Goal: Task Accomplishment & Management: Use online tool/utility

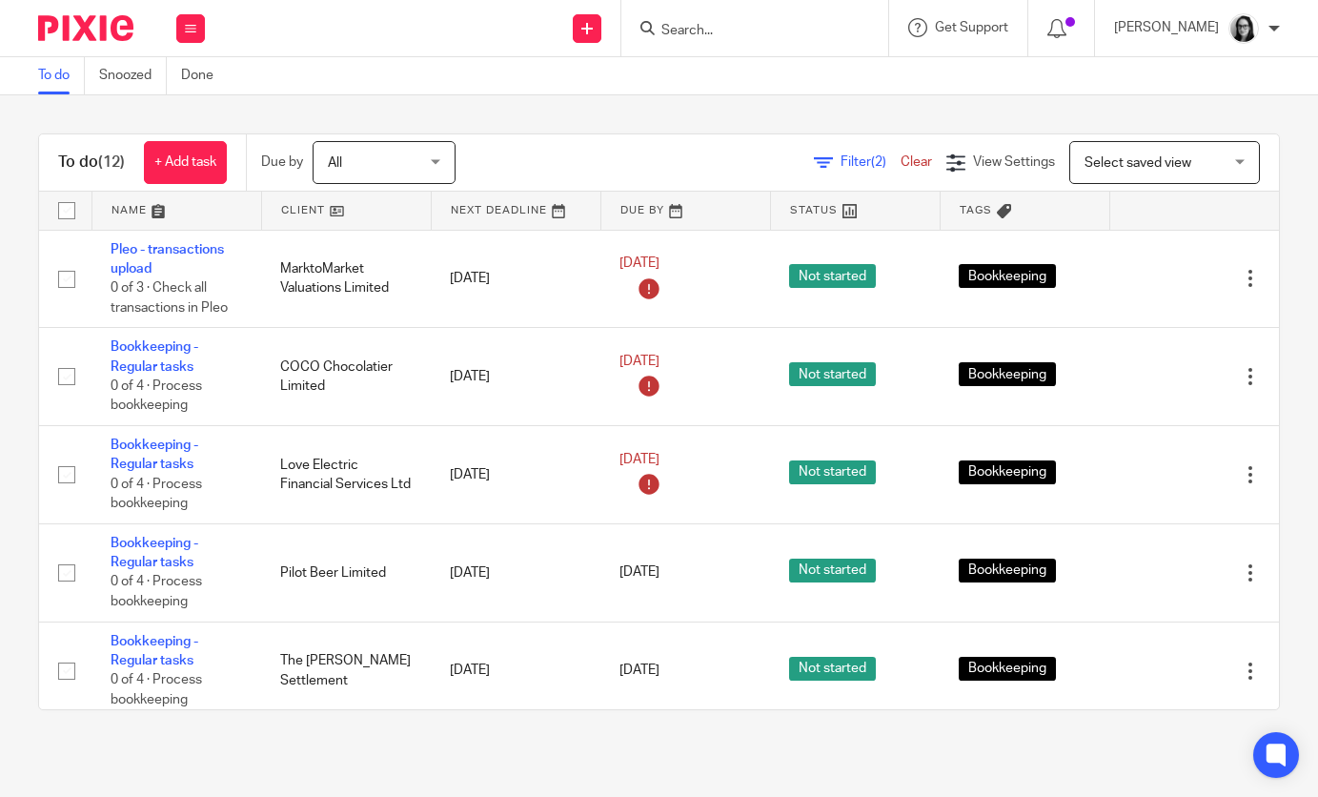
click at [838, 171] on div "Filter (2) Clear" at bounding box center [880, 162] width 132 height 20
click at [854, 165] on span "Filter (2)" at bounding box center [870, 161] width 60 height 13
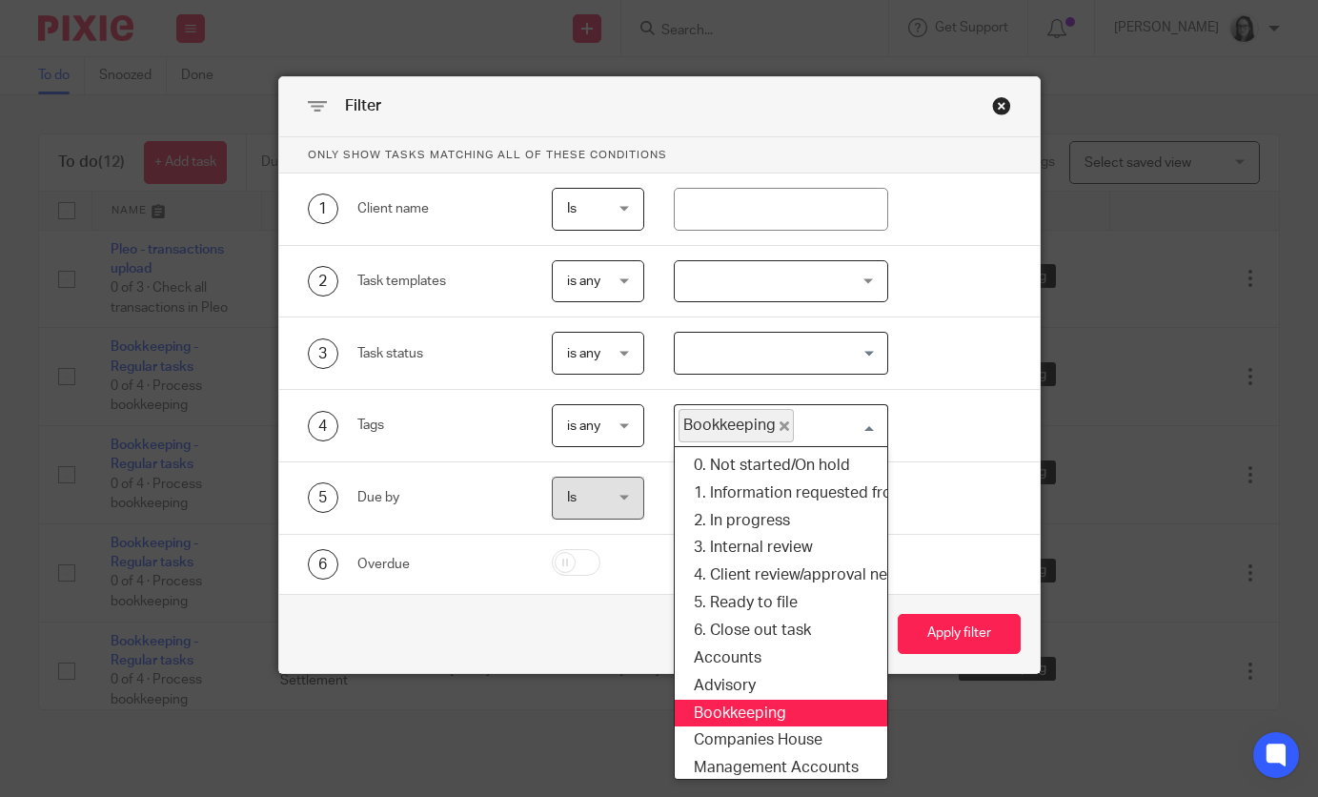
click at [777, 429] on span "Bookkeeping" at bounding box center [735, 425] width 115 height 33
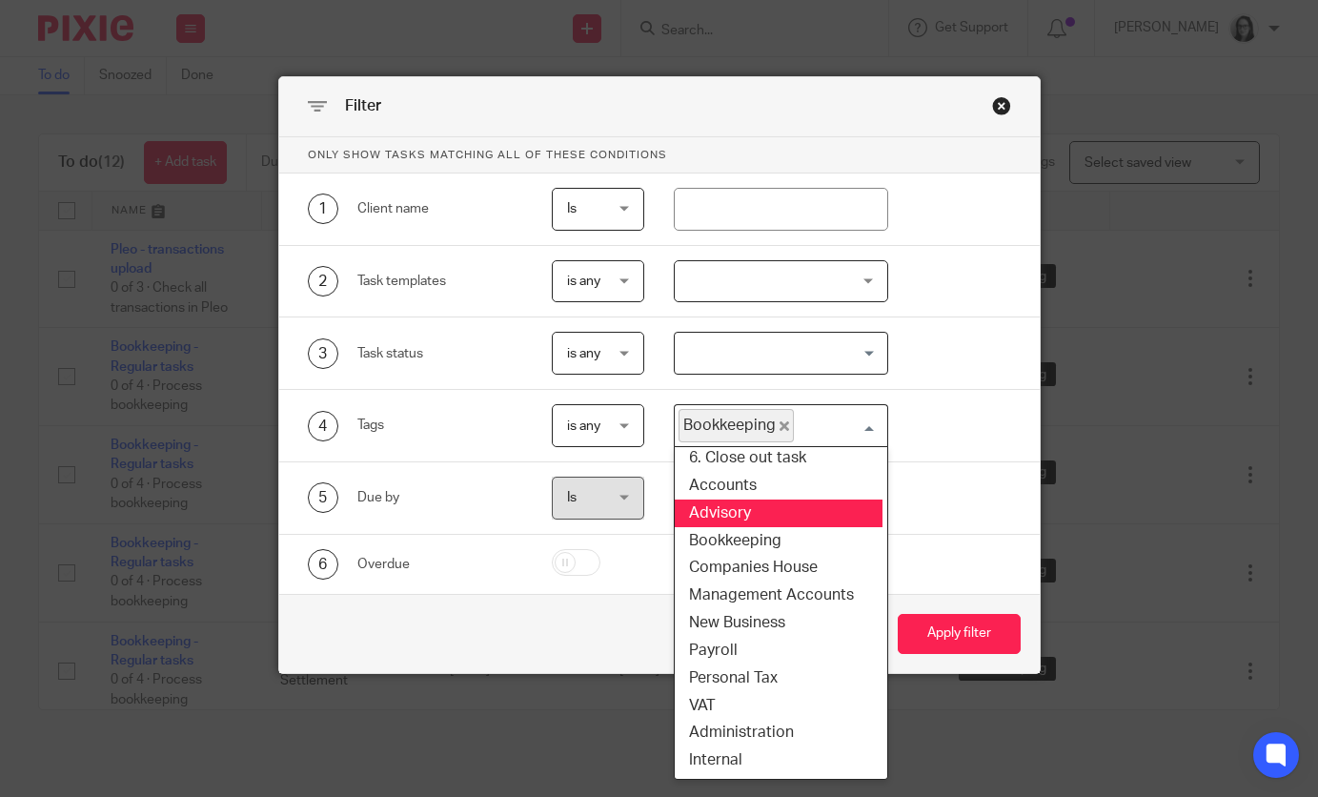
scroll to position [172, 4]
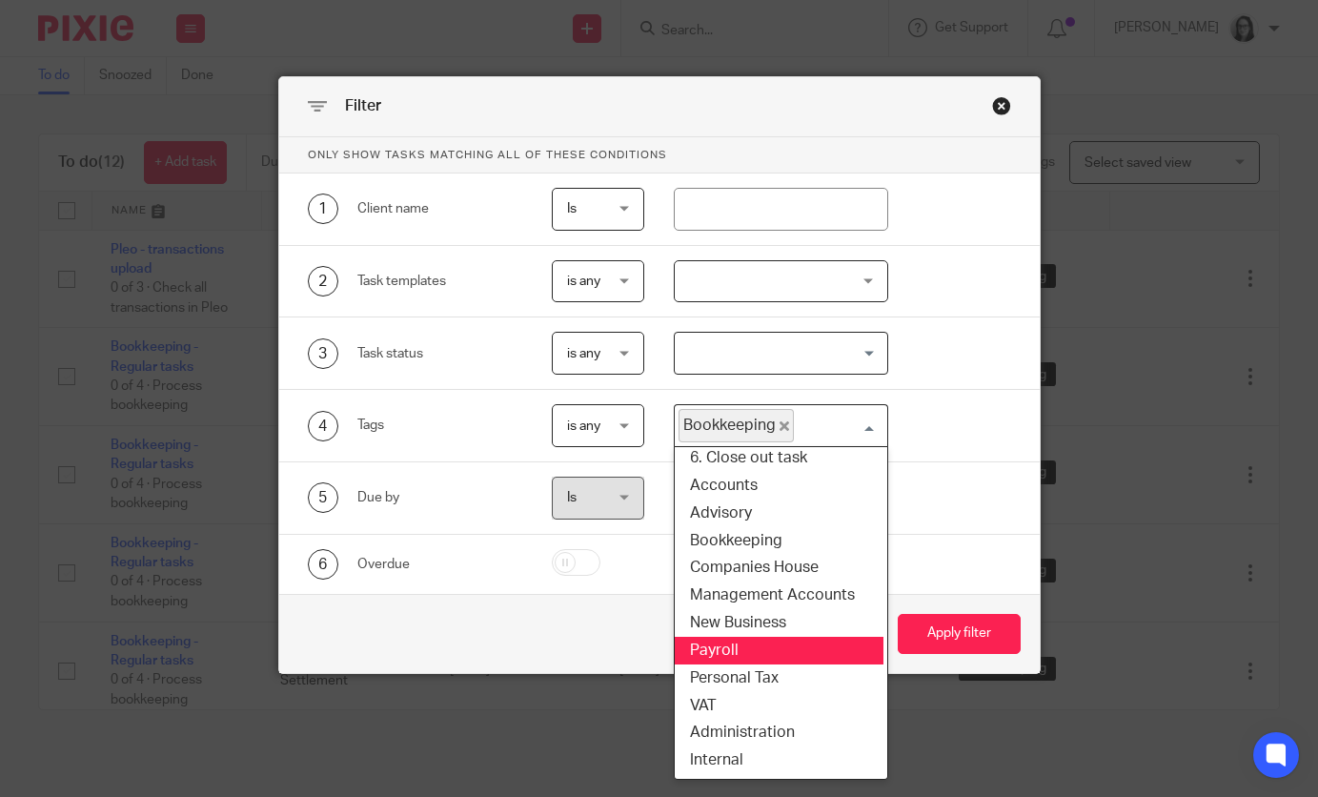
click at [800, 643] on li "Payroll" at bounding box center [777, 650] width 212 height 28
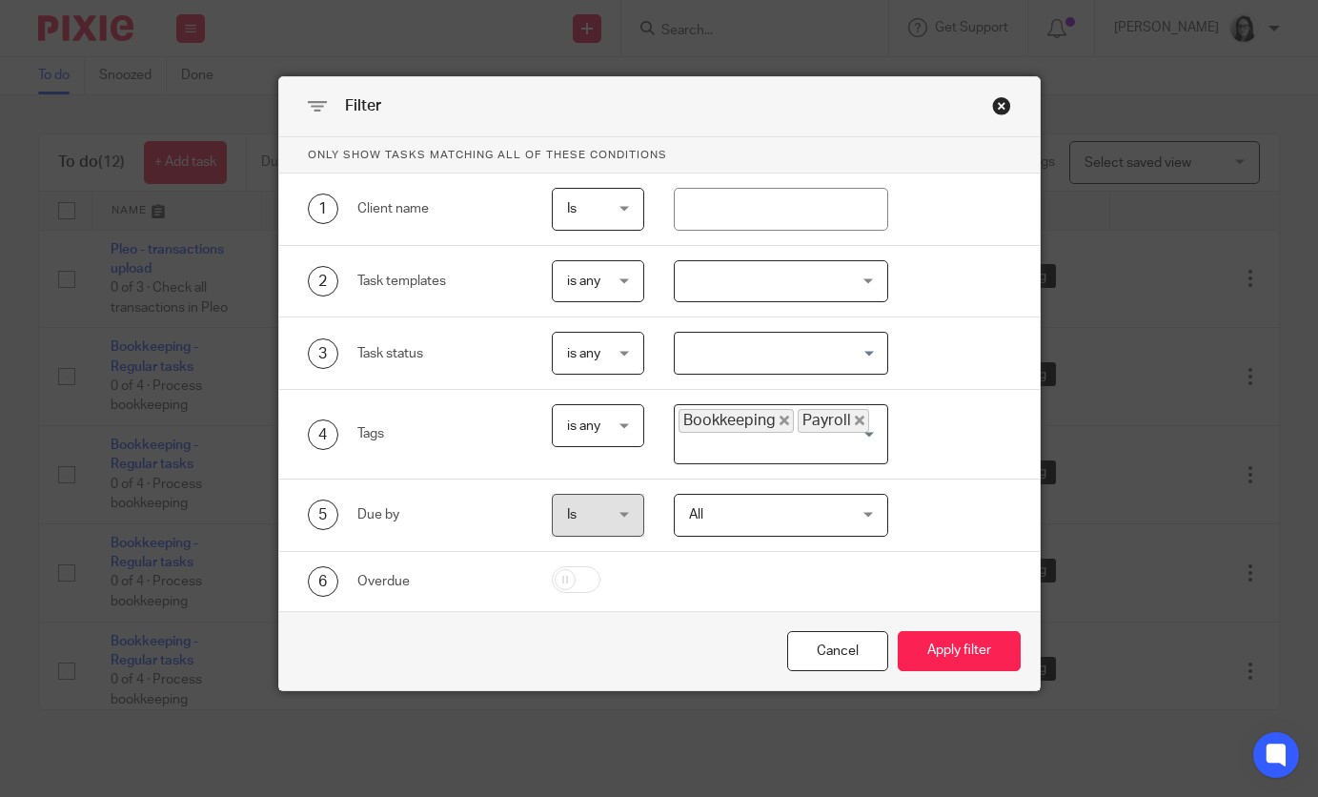
click at [786, 423] on icon "Deselect Bookkeeping" at bounding box center [784, 420] width 10 height 10
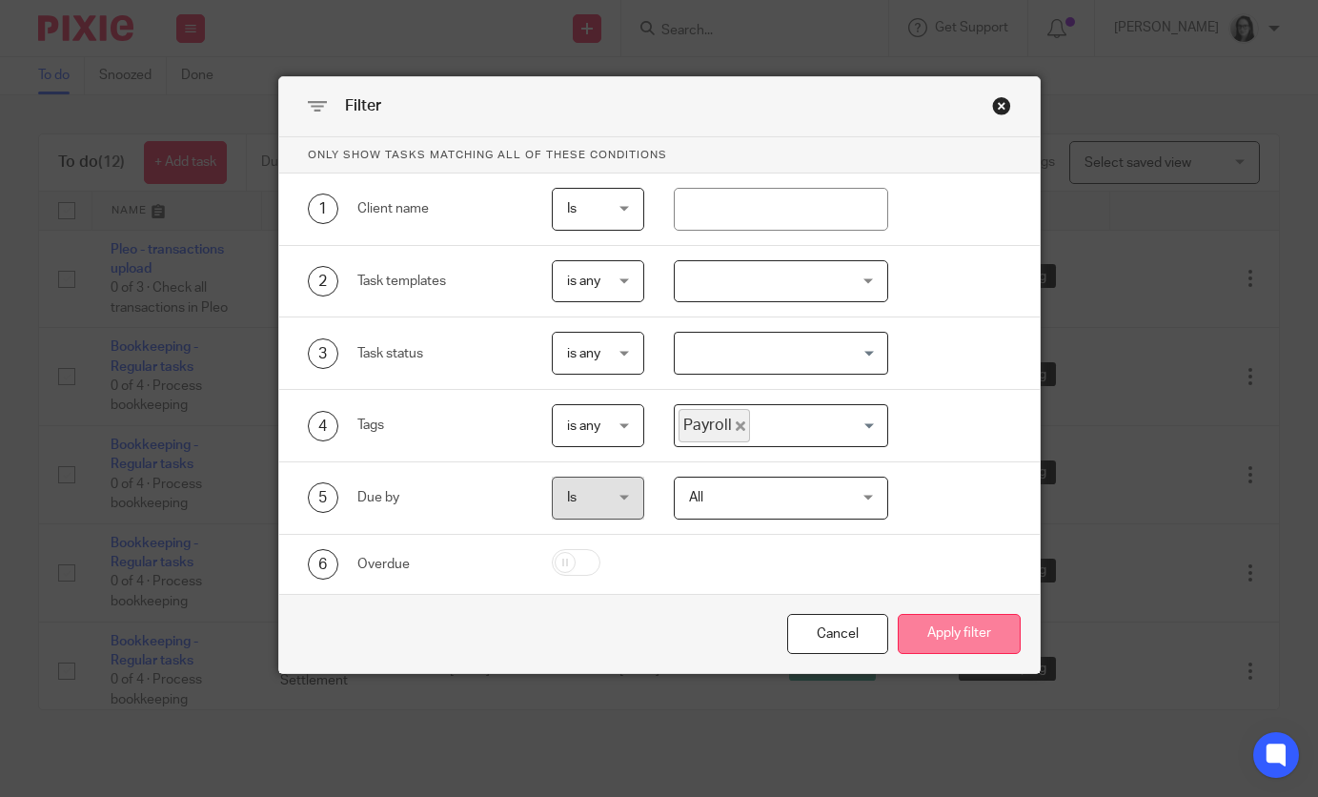
click at [939, 645] on button "Apply filter" at bounding box center [959, 634] width 123 height 41
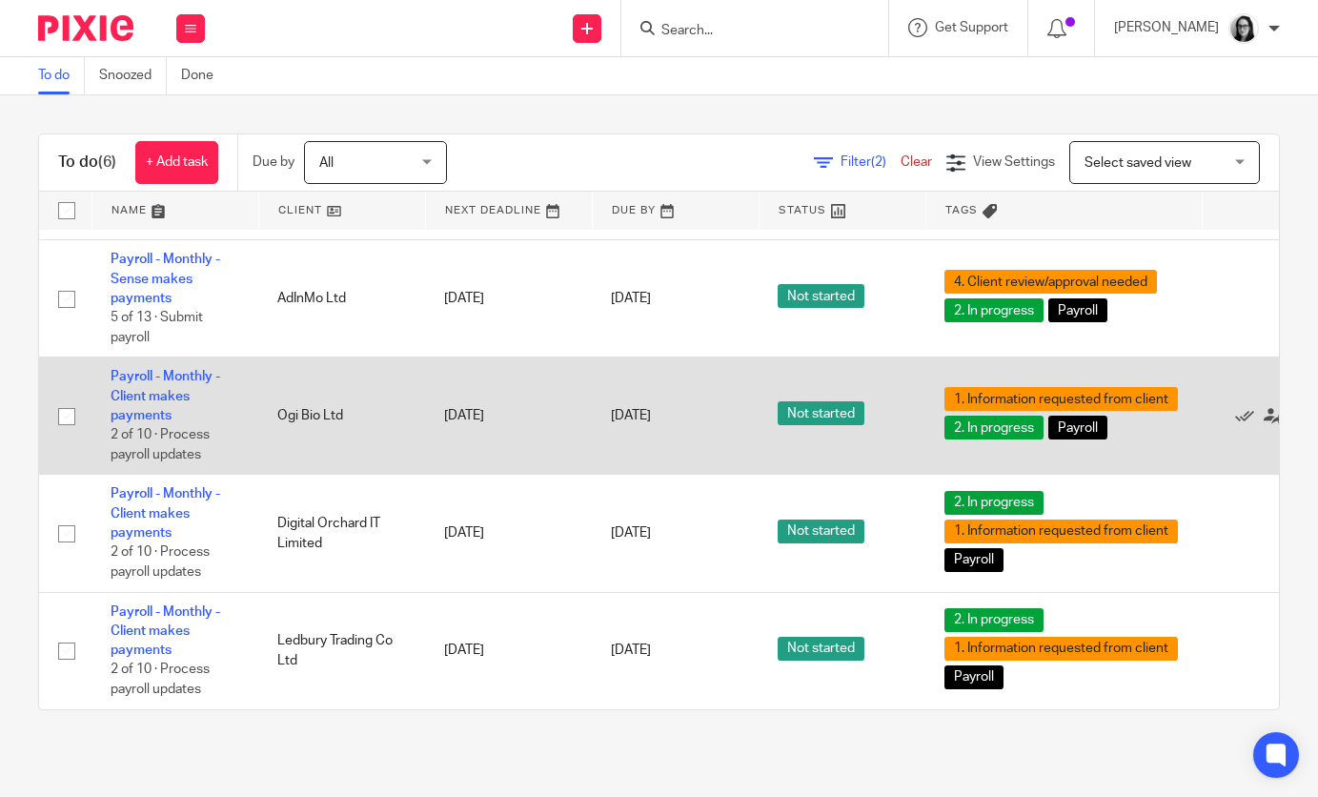
scroll to position [255, 2]
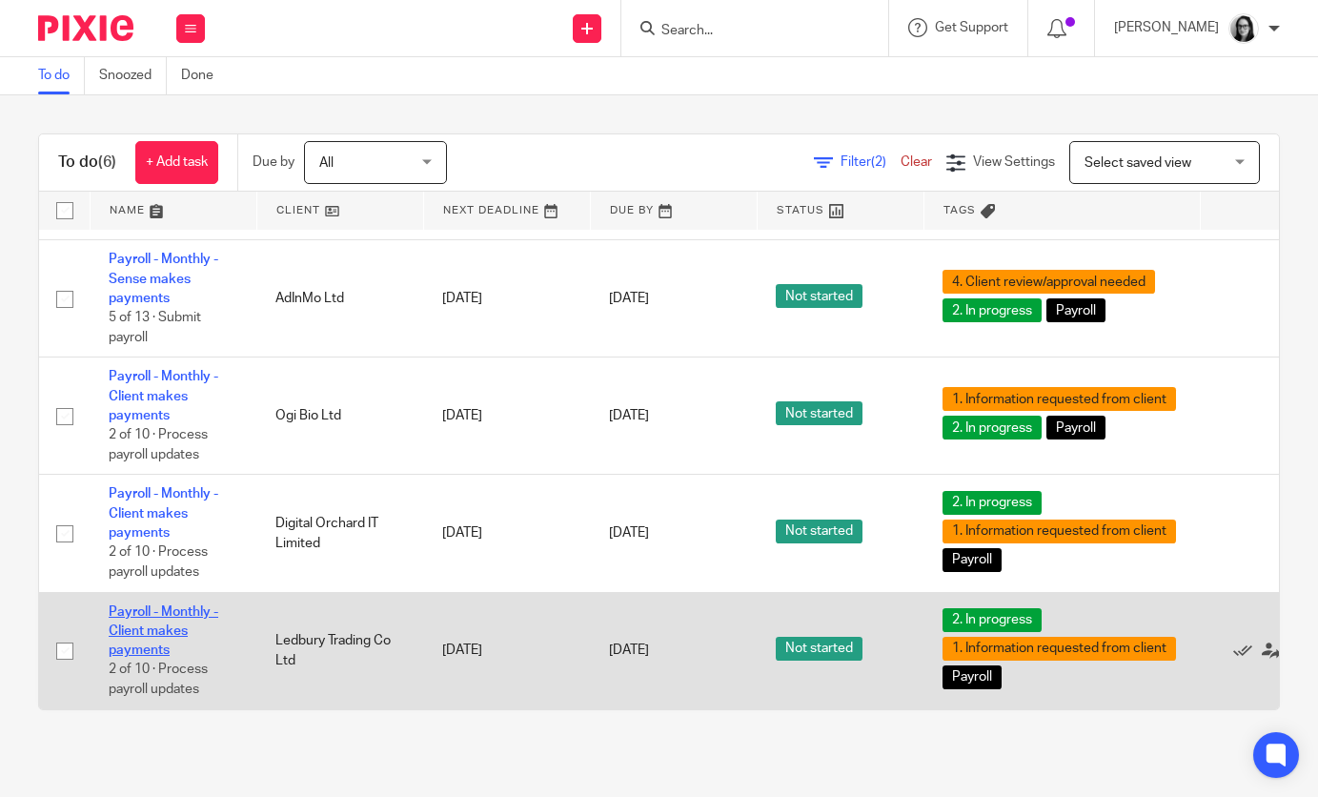
click at [172, 621] on link "Payroll - Monthly - Client makes payments" at bounding box center [164, 631] width 110 height 52
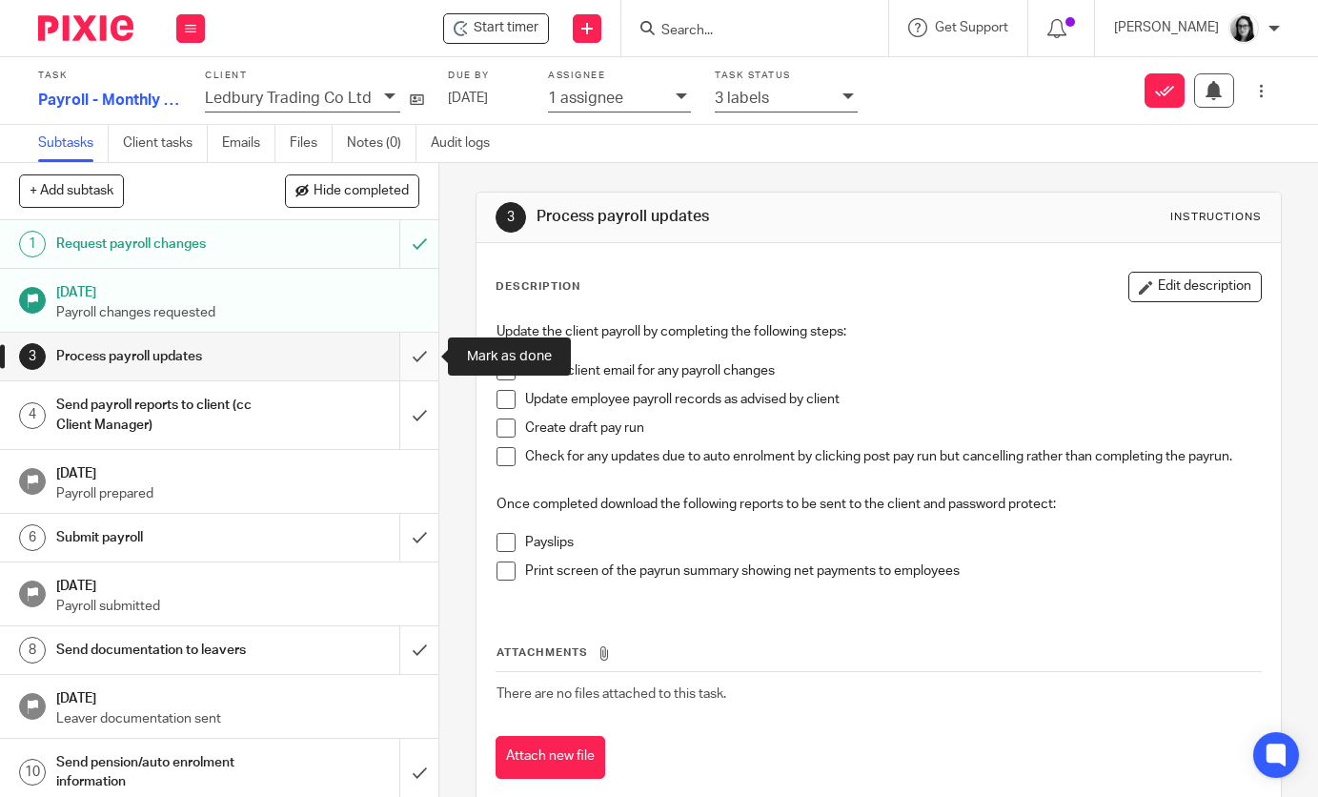
click at [421, 359] on input "submit" at bounding box center [219, 357] width 438 height 48
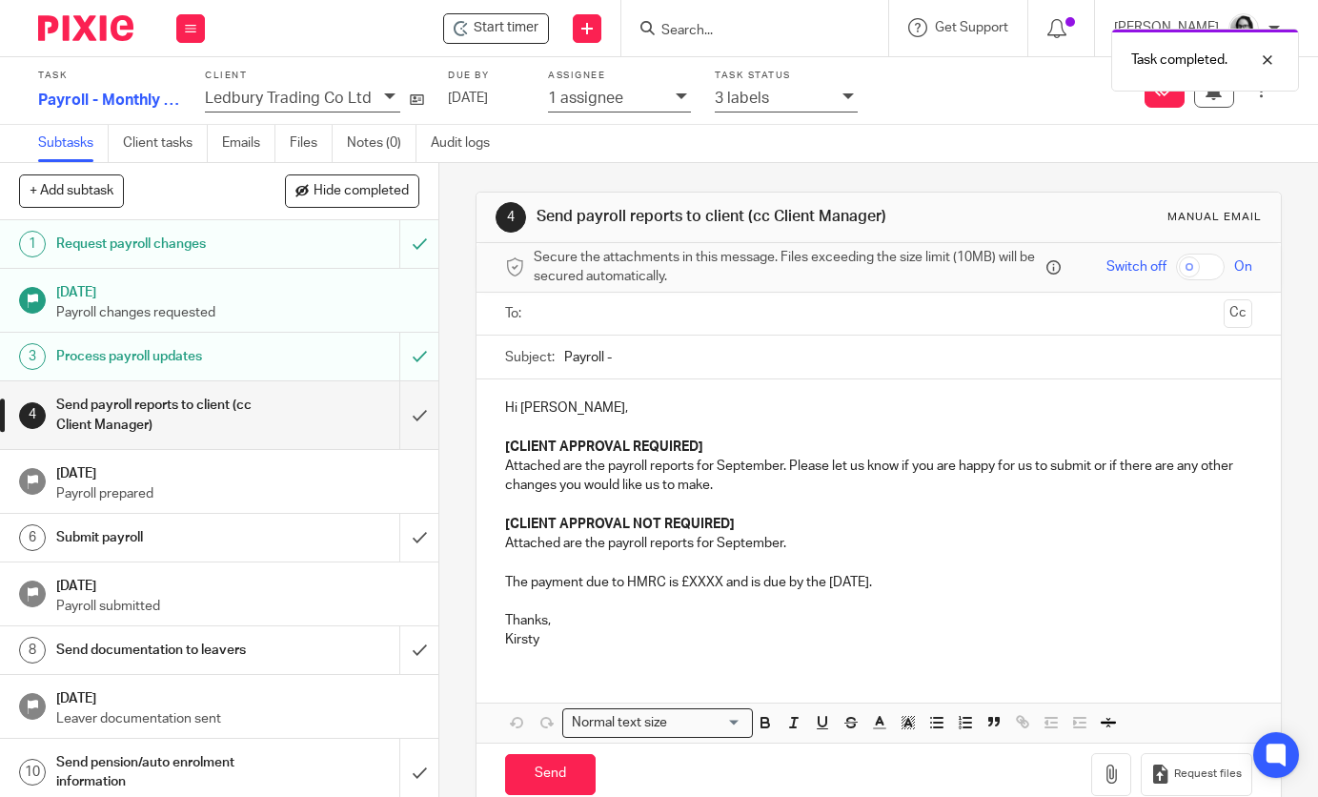
click at [647, 361] on input "Payroll -" at bounding box center [907, 356] width 687 height 43
type input "Payroll - September"
click at [552, 412] on p "Hi Leah," at bounding box center [878, 407] width 746 height 19
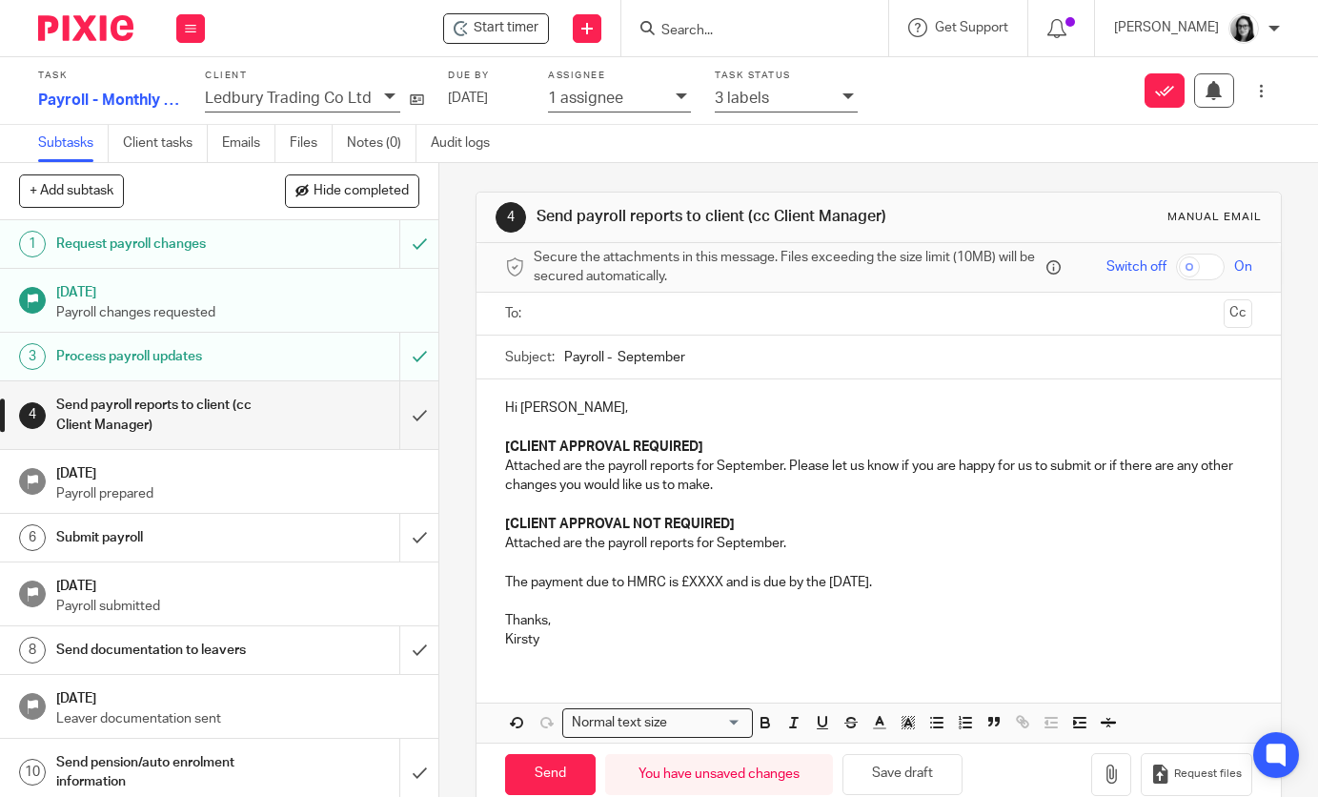
click at [618, 479] on p "Attached are the payroll reports for September. Please let us know if you are h…" at bounding box center [878, 475] width 746 height 39
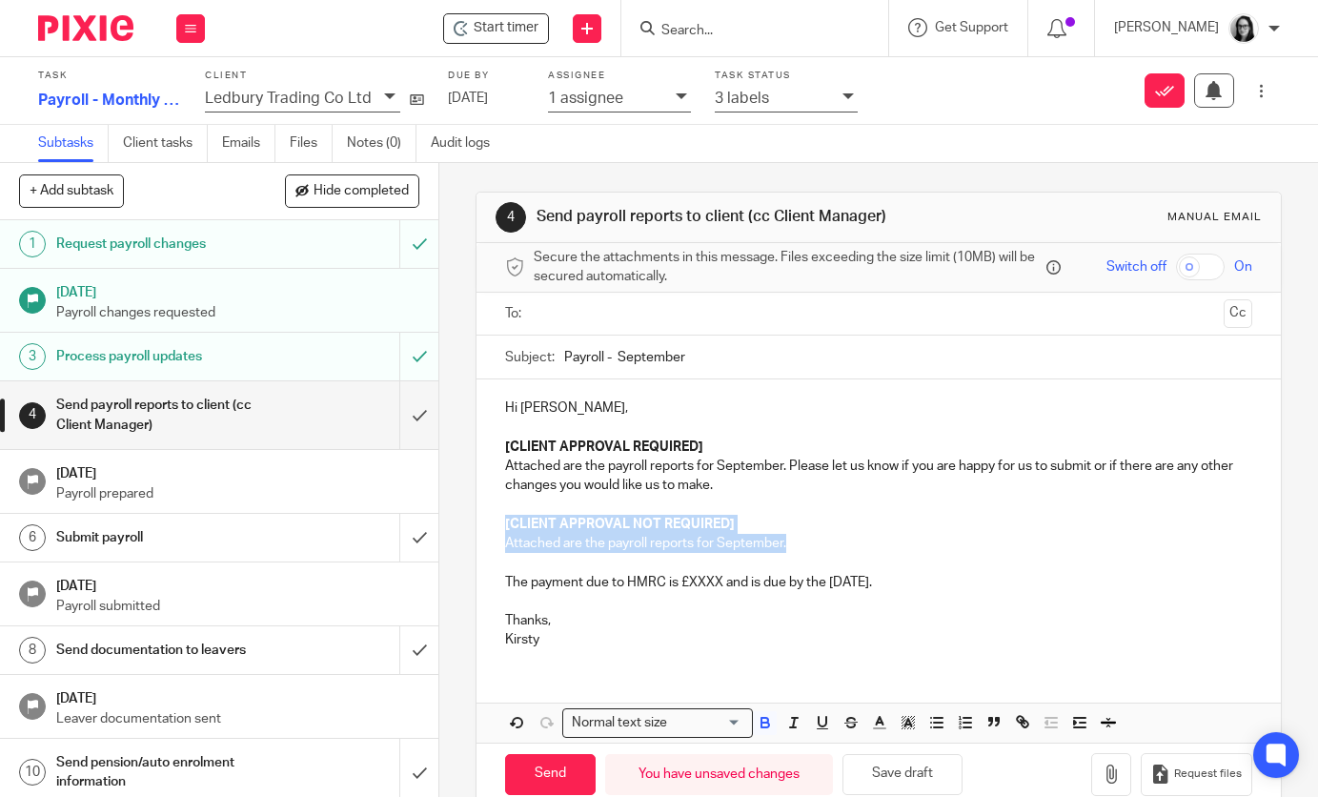
drag, startPoint x: 798, startPoint y: 541, endPoint x: 486, endPoint y: 519, distance: 312.3
click at [486, 519] on div "Hi Adam, [CLIENT APPROVAL REQUIRED] Attached are the payroll reports for Septem…" at bounding box center [877, 521] width 803 height 284
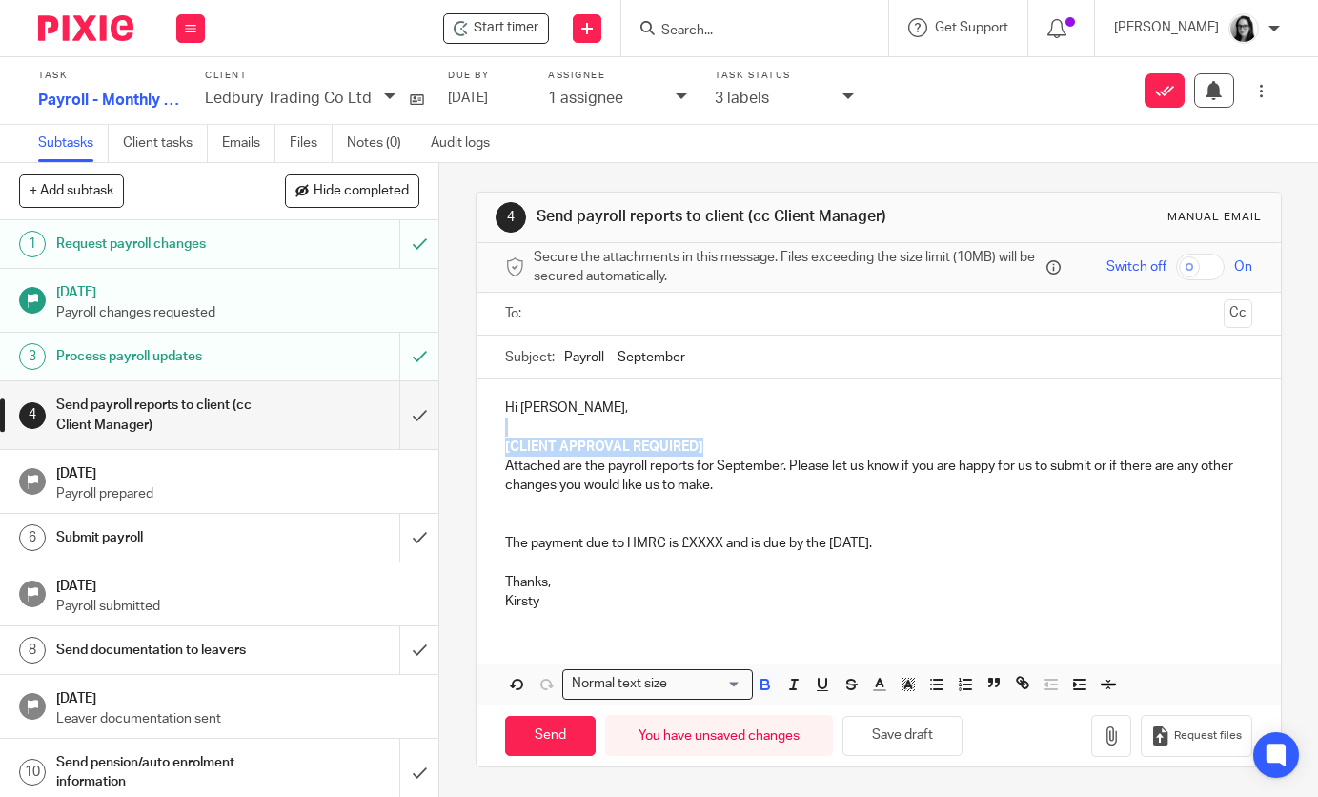
drag, startPoint x: 709, startPoint y: 446, endPoint x: 476, endPoint y: 428, distance: 233.2
click at [476, 428] on div "Hi Adam, [CLIENT APPROVAL REQUIRED] Attached are the payroll reports for Septem…" at bounding box center [877, 502] width 803 height 246
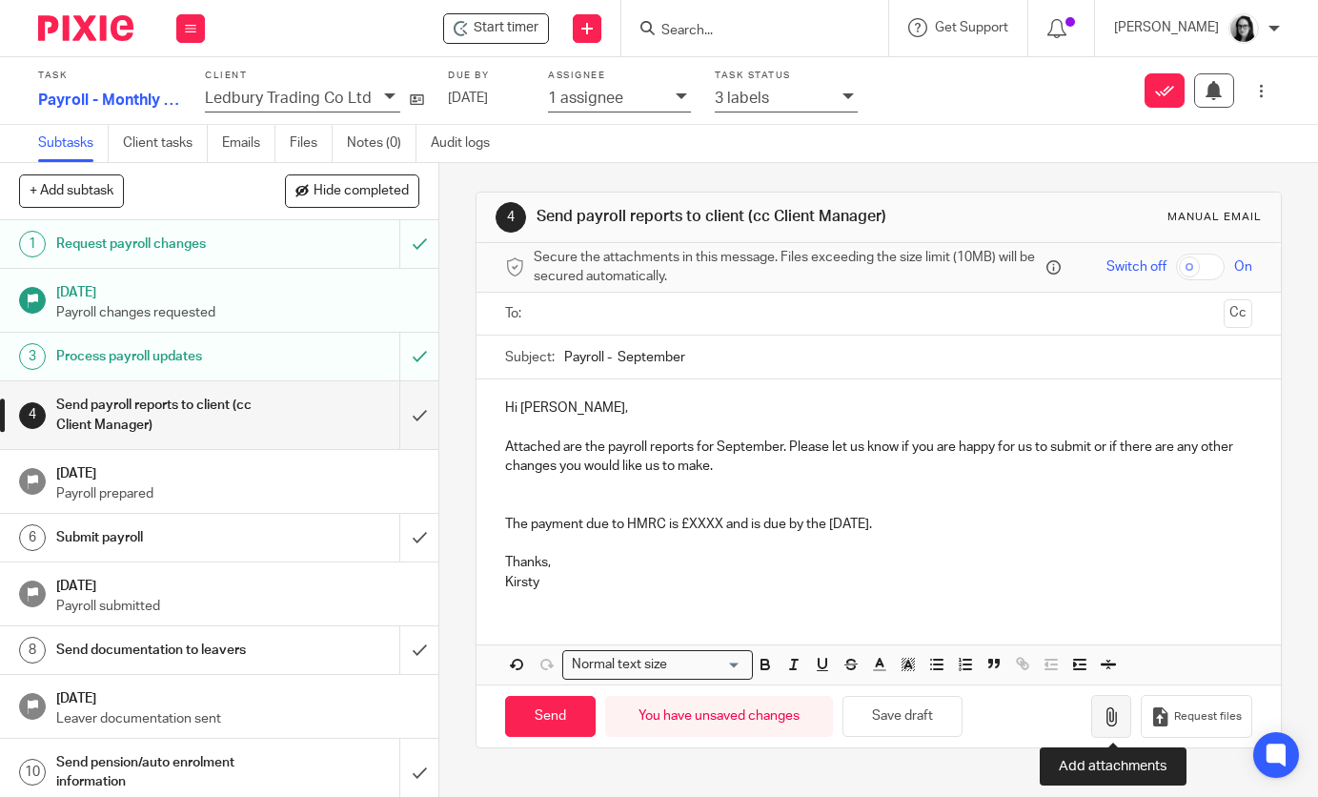
click at [1125, 723] on button "button" at bounding box center [1111, 716] width 40 height 43
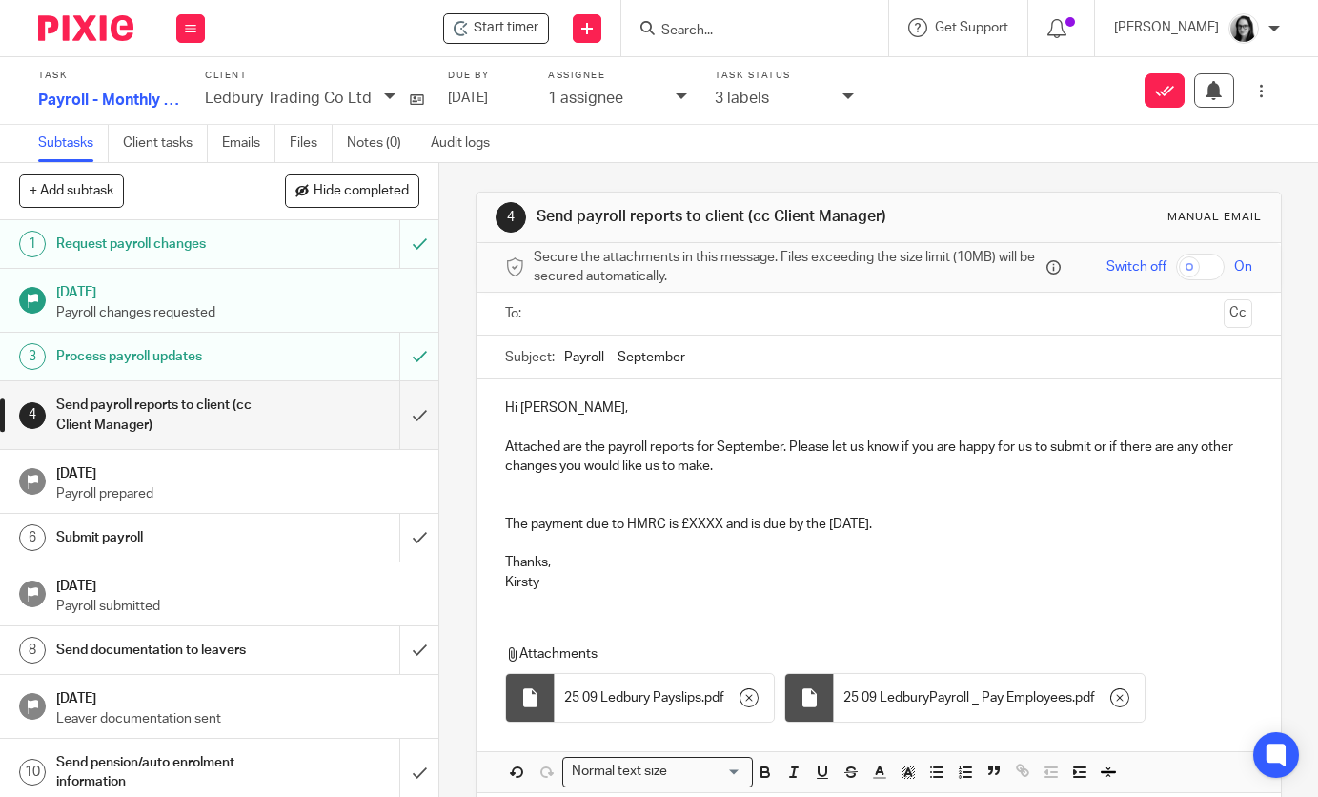
click at [821, 482] on p at bounding box center [878, 484] width 746 height 19
click at [808, 500] on p at bounding box center [878, 504] width 746 height 19
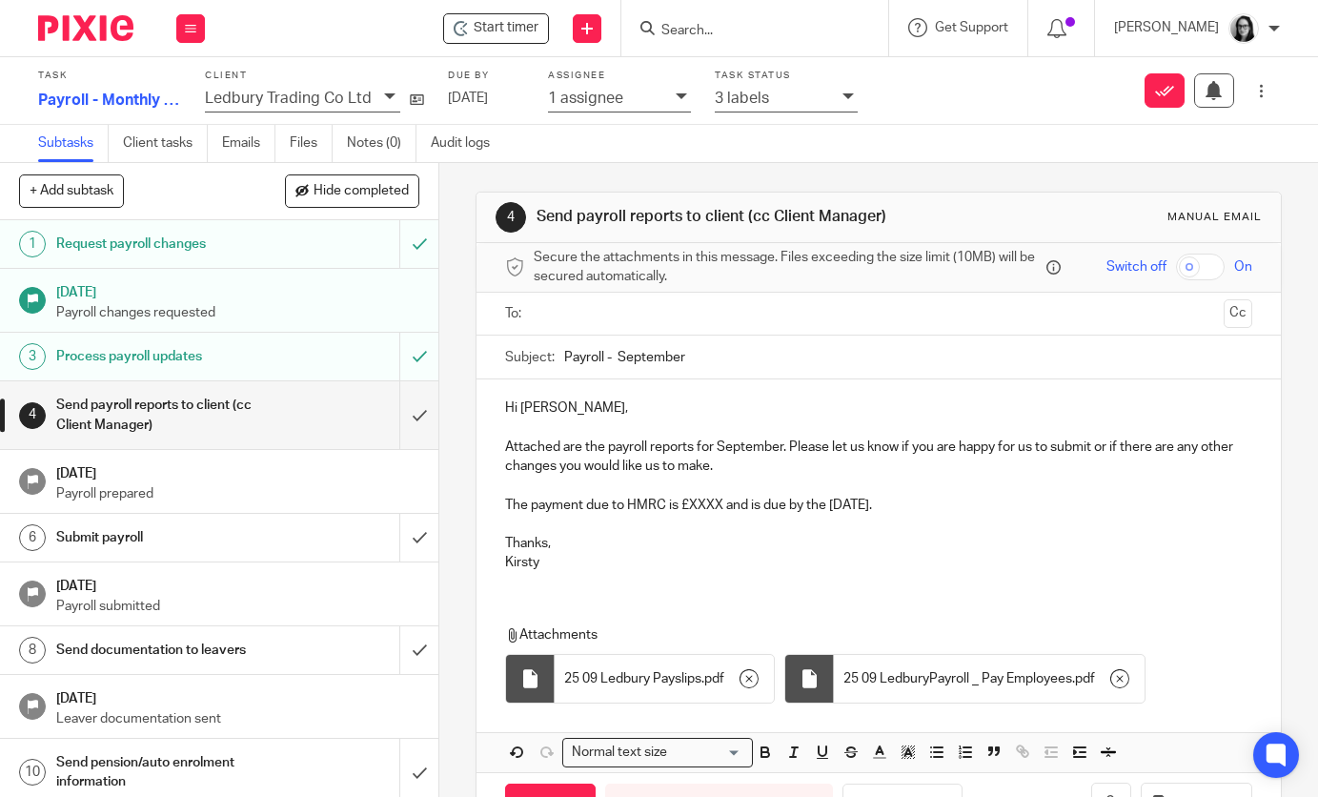
click at [820, 466] on p "Attached are the payroll reports for September. Please let us know if you are h…" at bounding box center [878, 456] width 746 height 39
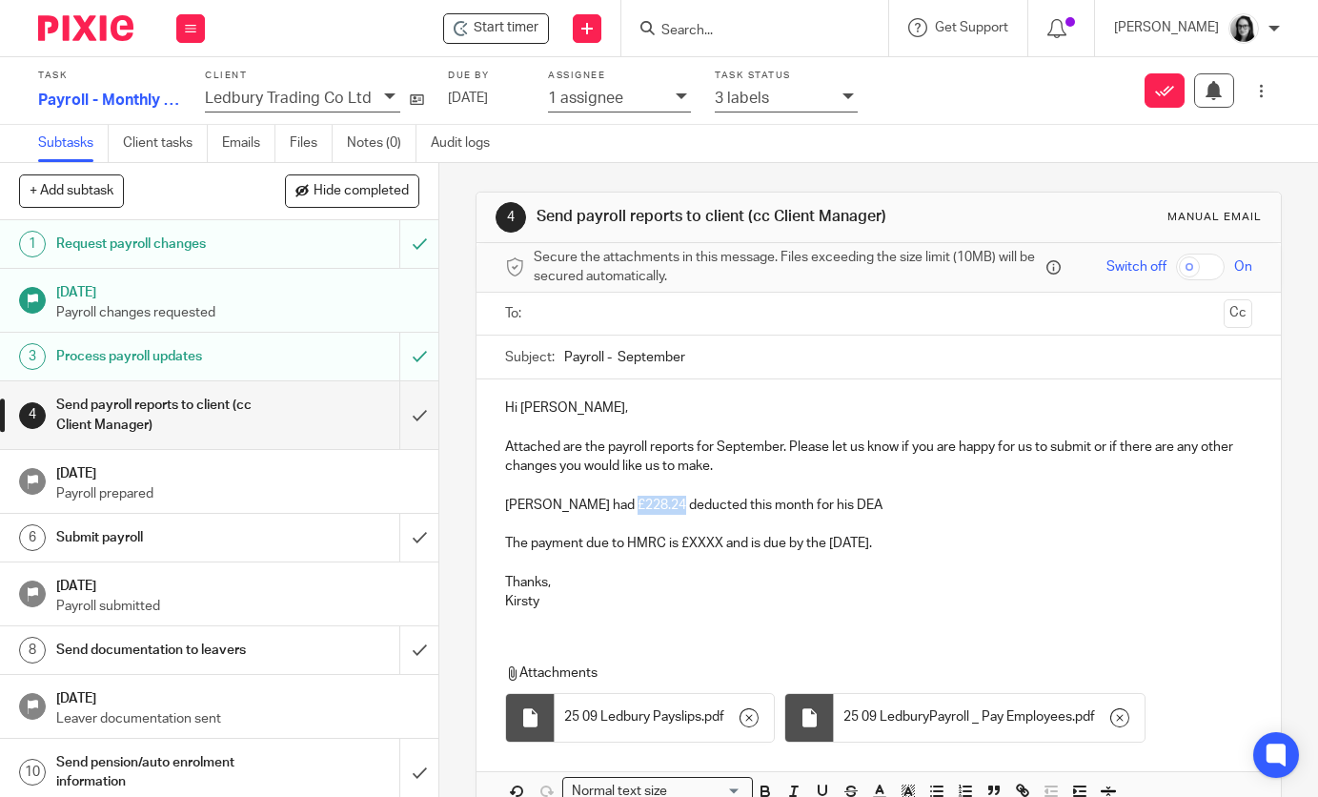
drag, startPoint x: 620, startPoint y: 503, endPoint x: 666, endPoint y: 508, distance: 46.0
click at [666, 508] on p "George Clarke had £228.24 deducted this month for his DEA" at bounding box center [878, 504] width 746 height 19
click at [757, 786] on icon "button" at bounding box center [765, 790] width 17 height 17
click at [898, 527] on p at bounding box center [878, 524] width 746 height 19
click at [881, 511] on p "George Clarke had £228.24 deducted this month for his DEA" at bounding box center [878, 504] width 746 height 19
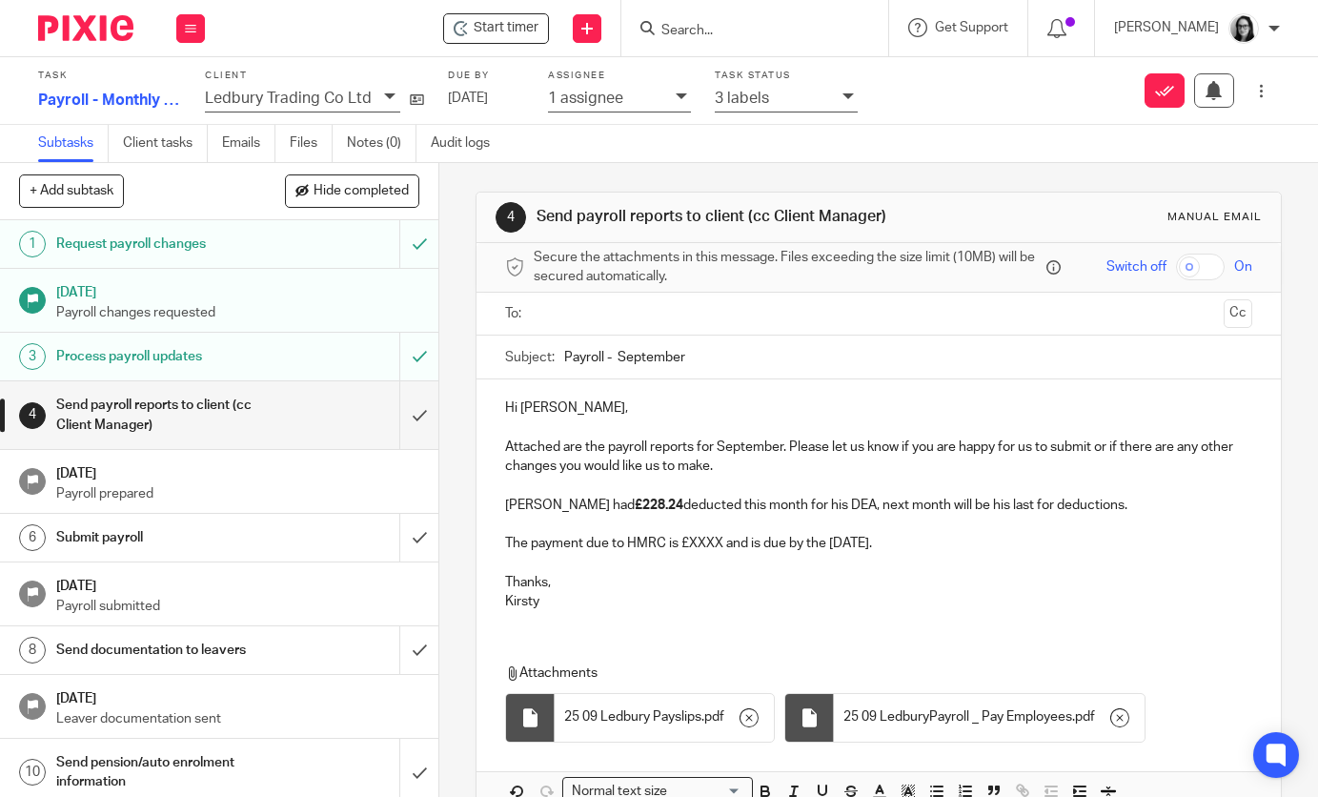
scroll to position [107, 0]
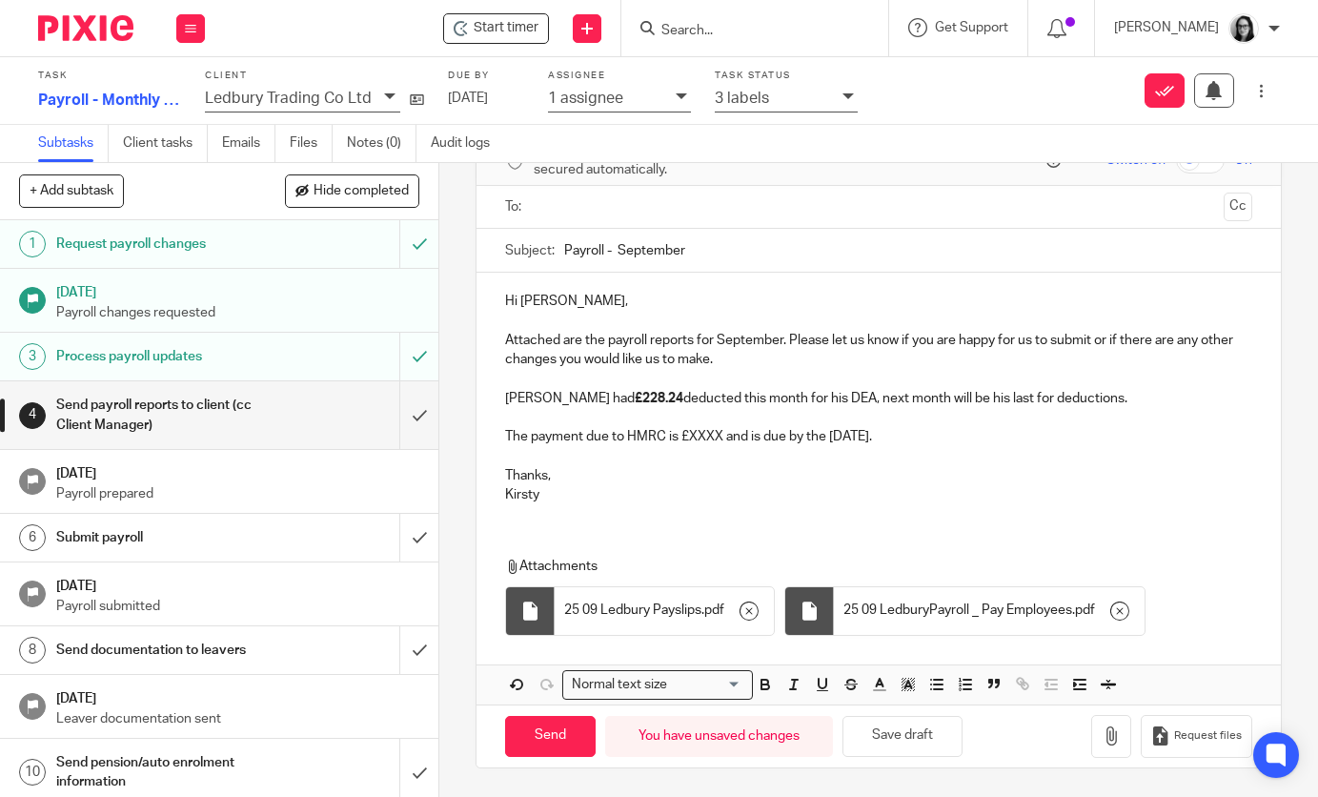
click at [720, 440] on p "The payment due to HMRC is £XXXX and is due by the 22nd of October." at bounding box center [878, 436] width 746 height 19
click at [762, 502] on p "Kirsty" at bounding box center [878, 494] width 746 height 19
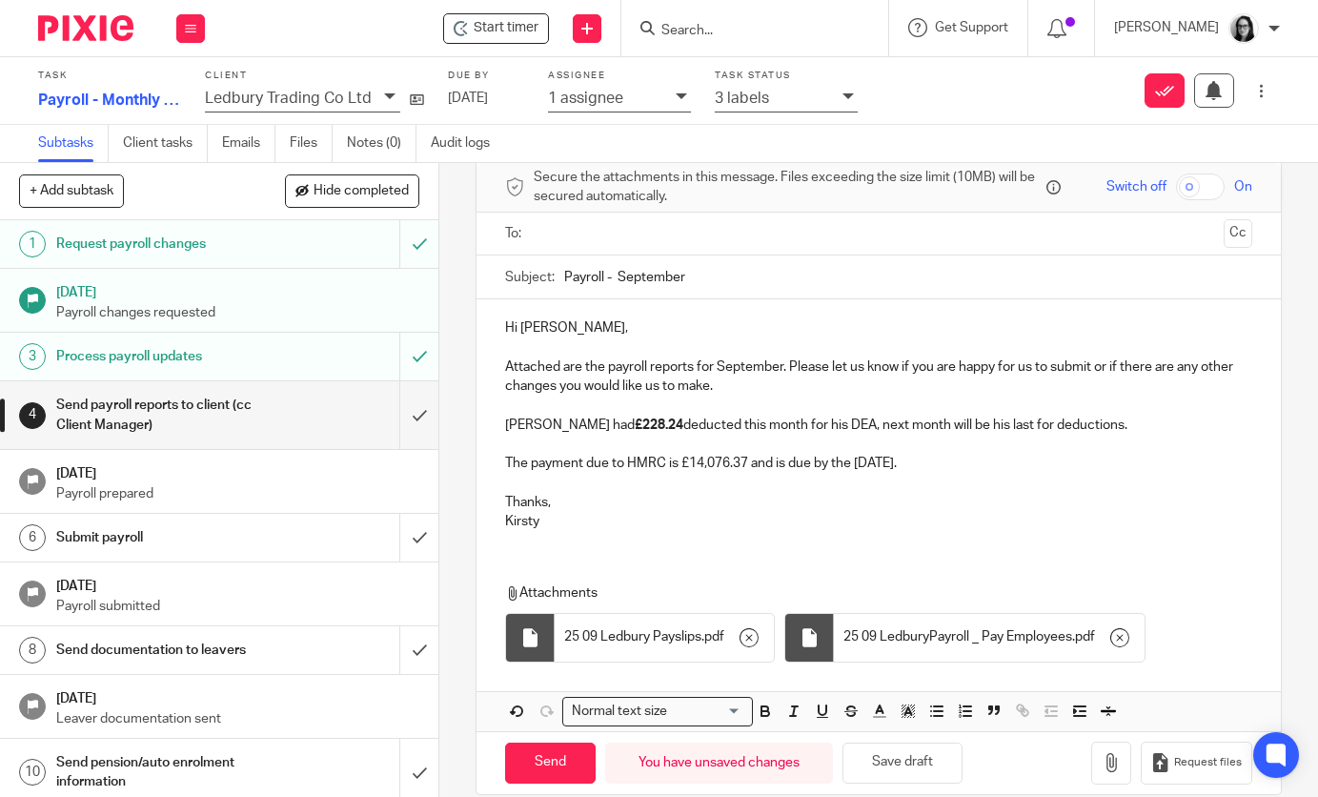
scroll to position [69, 0]
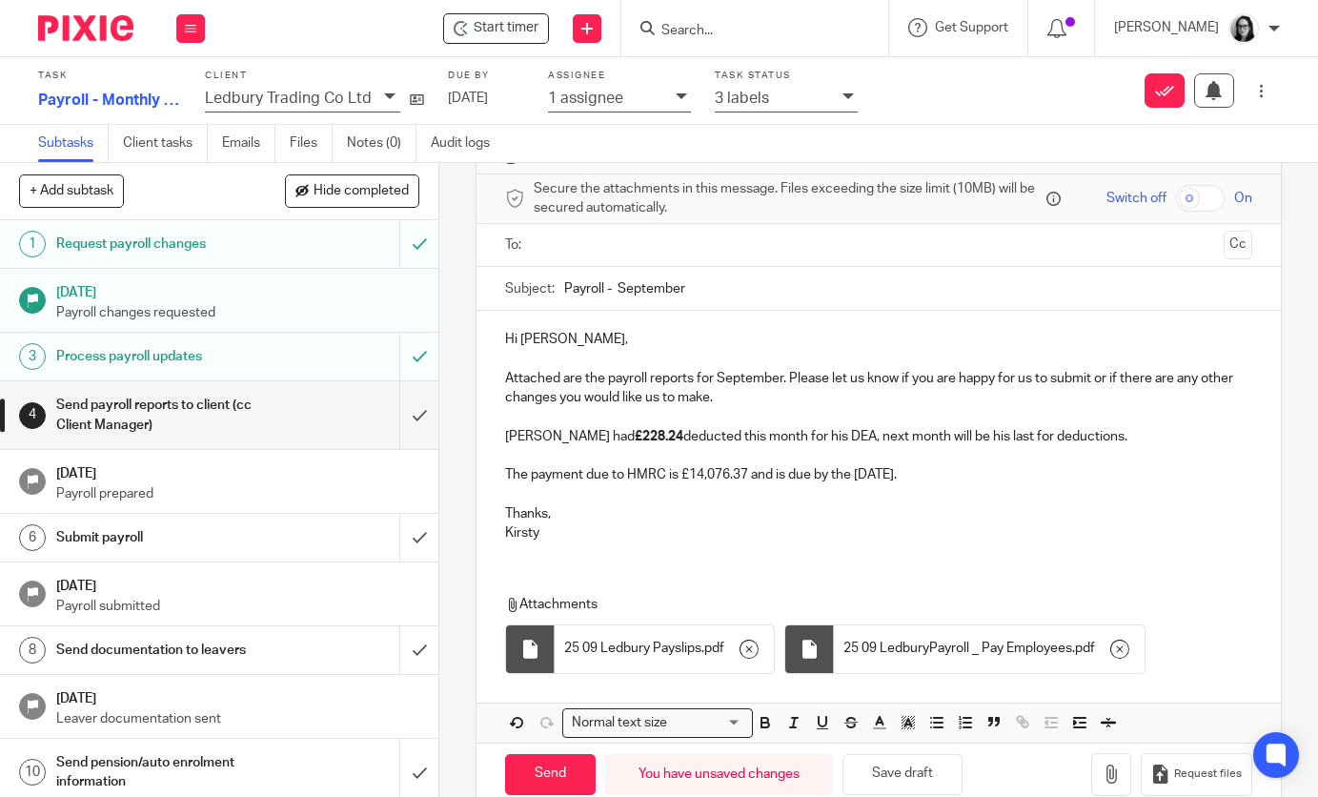
click at [567, 259] on ul at bounding box center [878, 245] width 687 height 31
click at [568, 250] on input "text" at bounding box center [877, 245] width 675 height 22
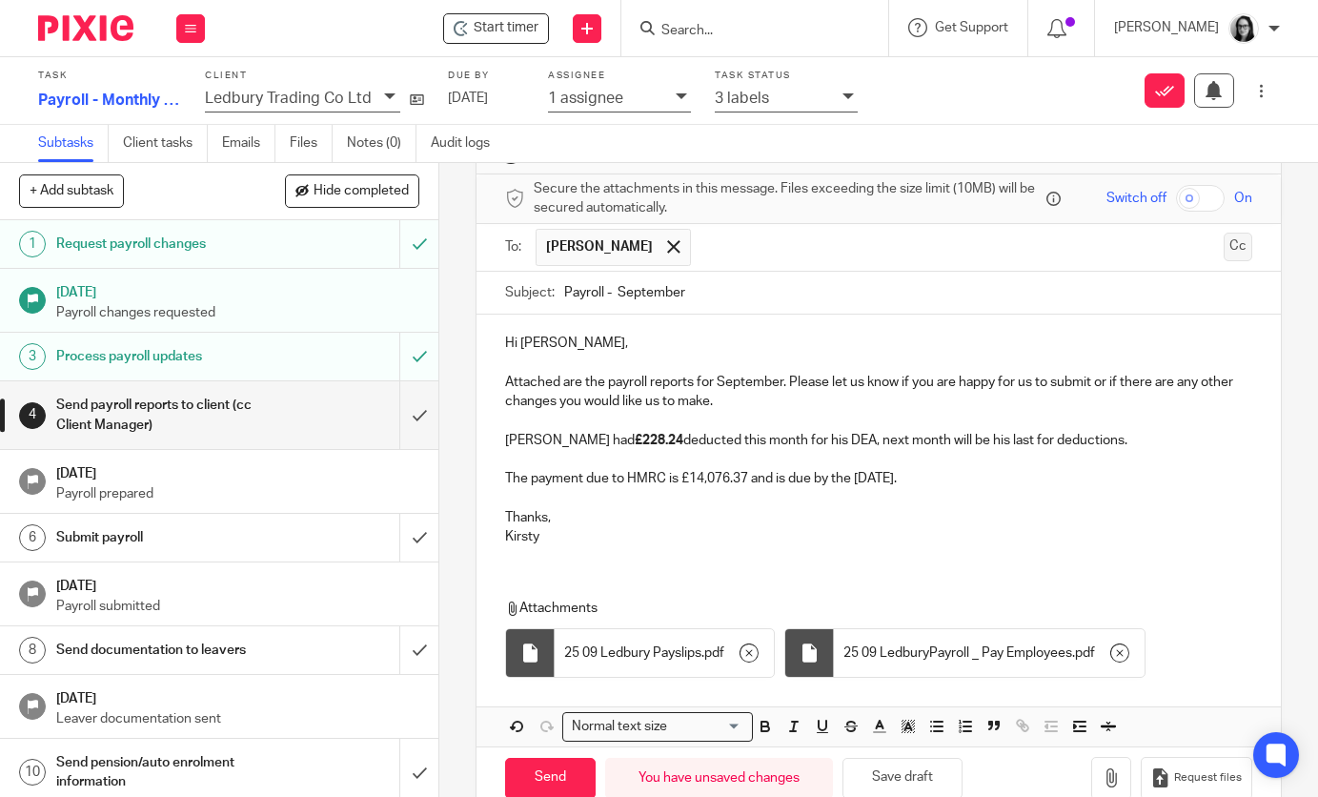
click at [1245, 239] on button "Cc" at bounding box center [1237, 246] width 29 height 29
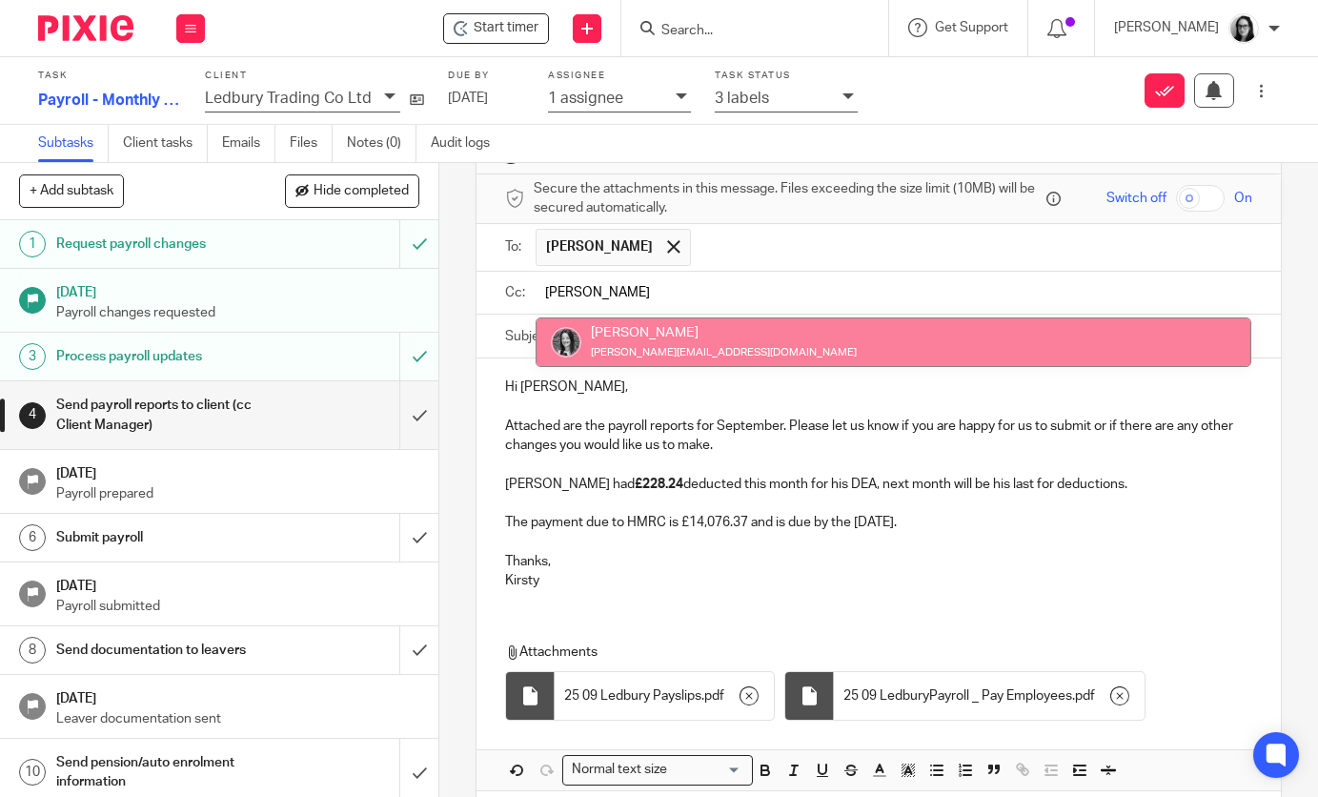
type input "brodi"
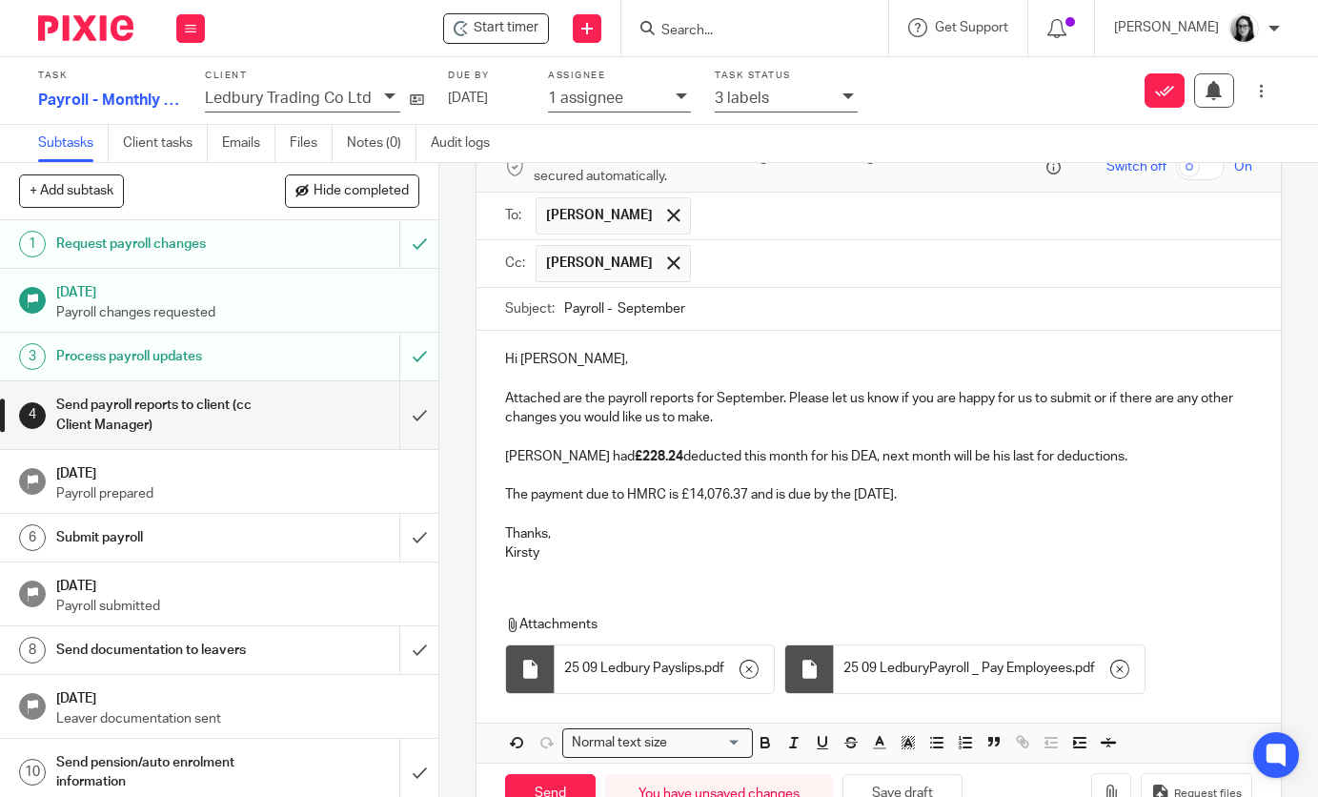
scroll to position [156, 0]
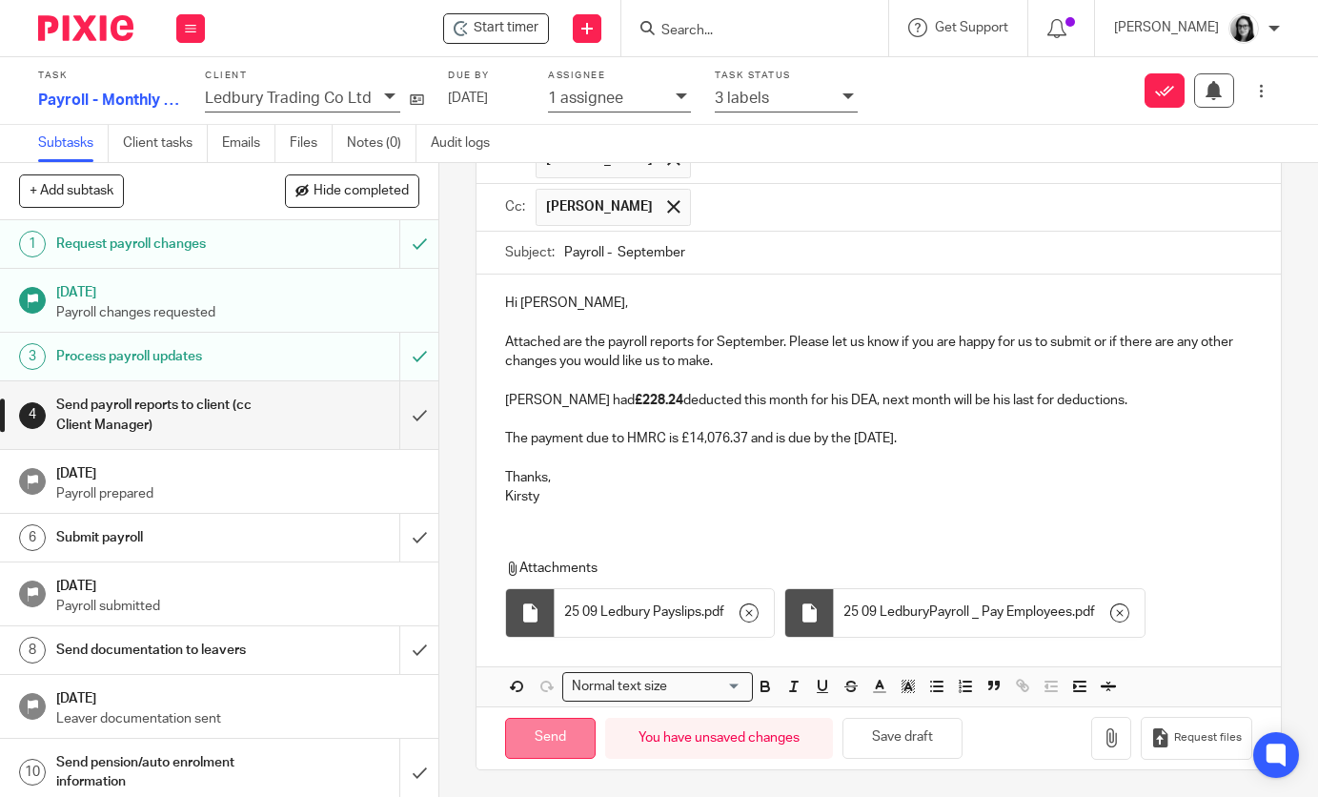
click at [562, 737] on input "Send" at bounding box center [550, 737] width 91 height 41
type input "Sent"
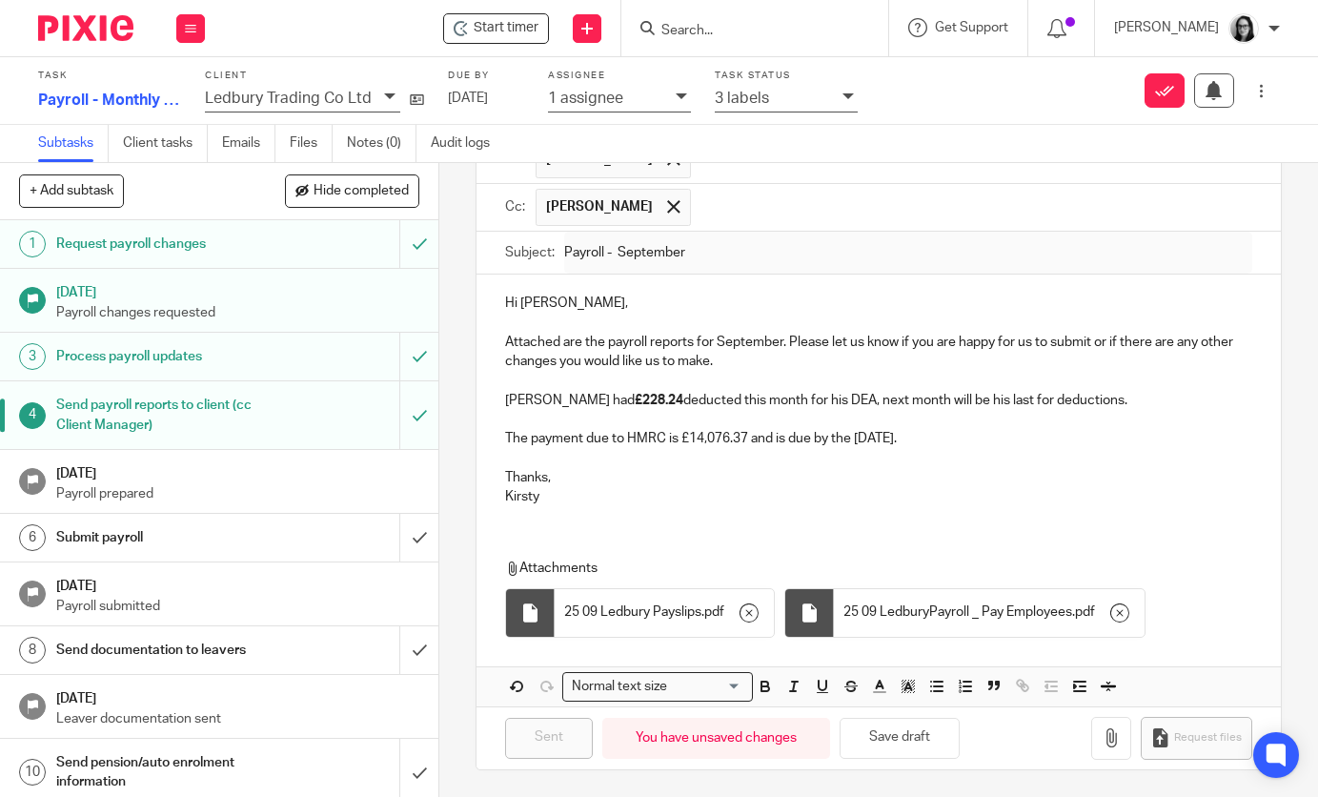
click at [79, 13] on div at bounding box center [78, 28] width 157 height 56
click at [75, 21] on img at bounding box center [85, 28] width 95 height 26
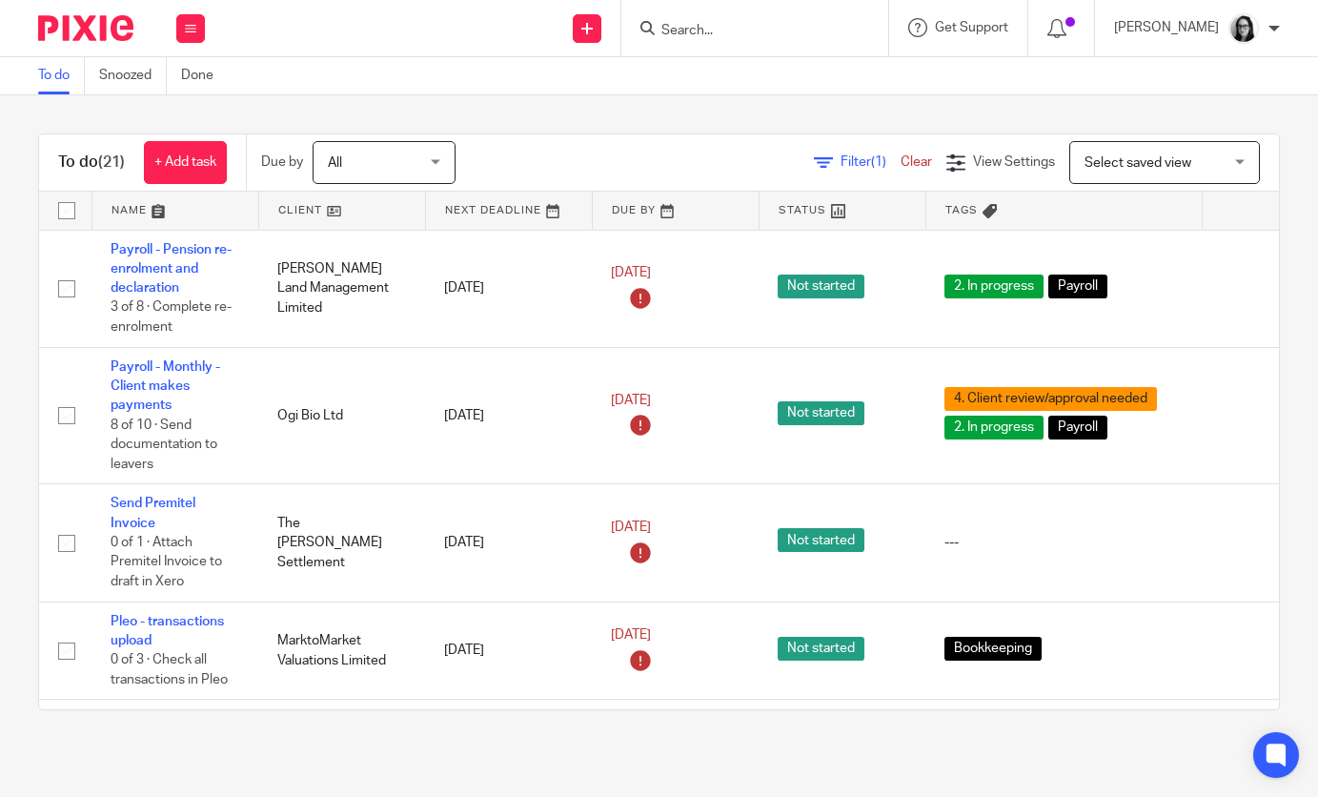
click at [884, 163] on span "(1)" at bounding box center [878, 161] width 15 height 13
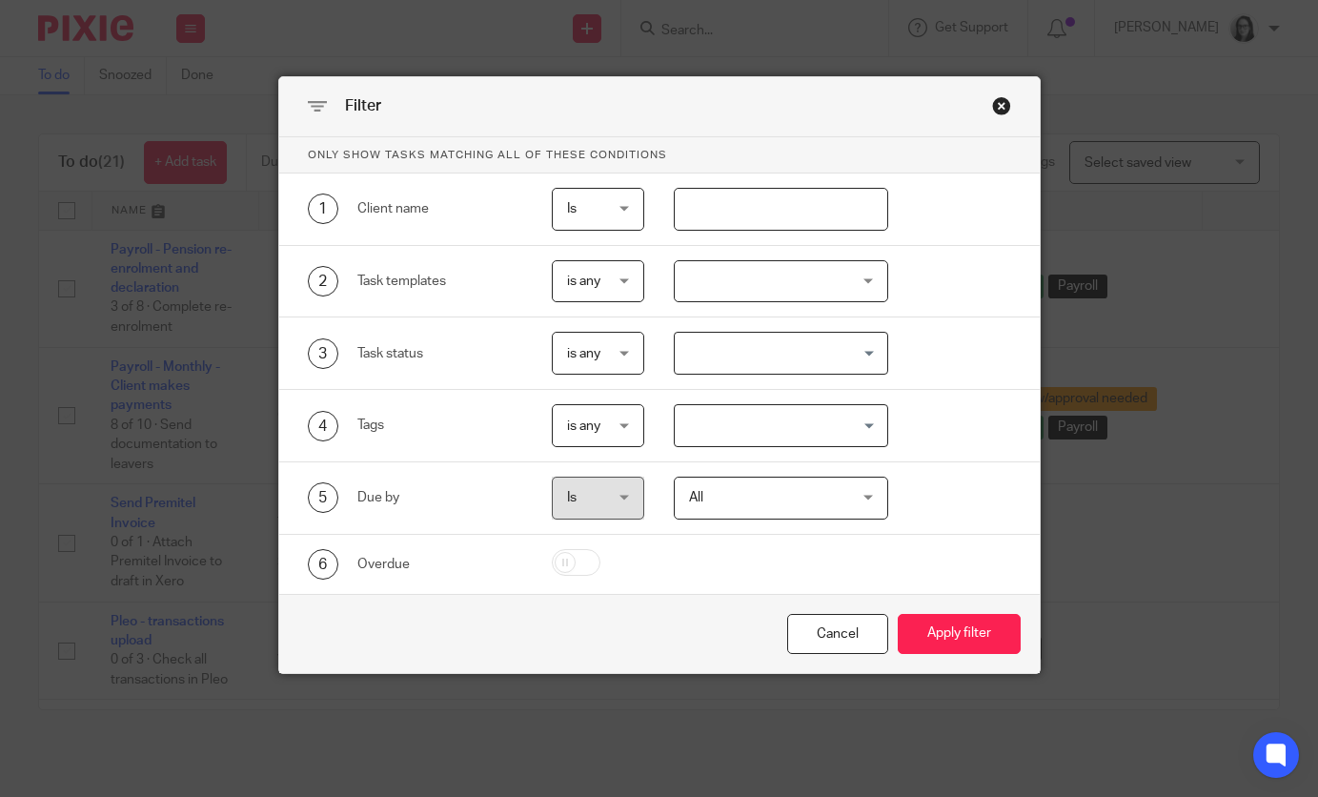
click at [798, 223] on input "text" at bounding box center [781, 209] width 214 height 43
type input "glen set"
click at [898, 614] on button "Apply filter" at bounding box center [959, 634] width 123 height 41
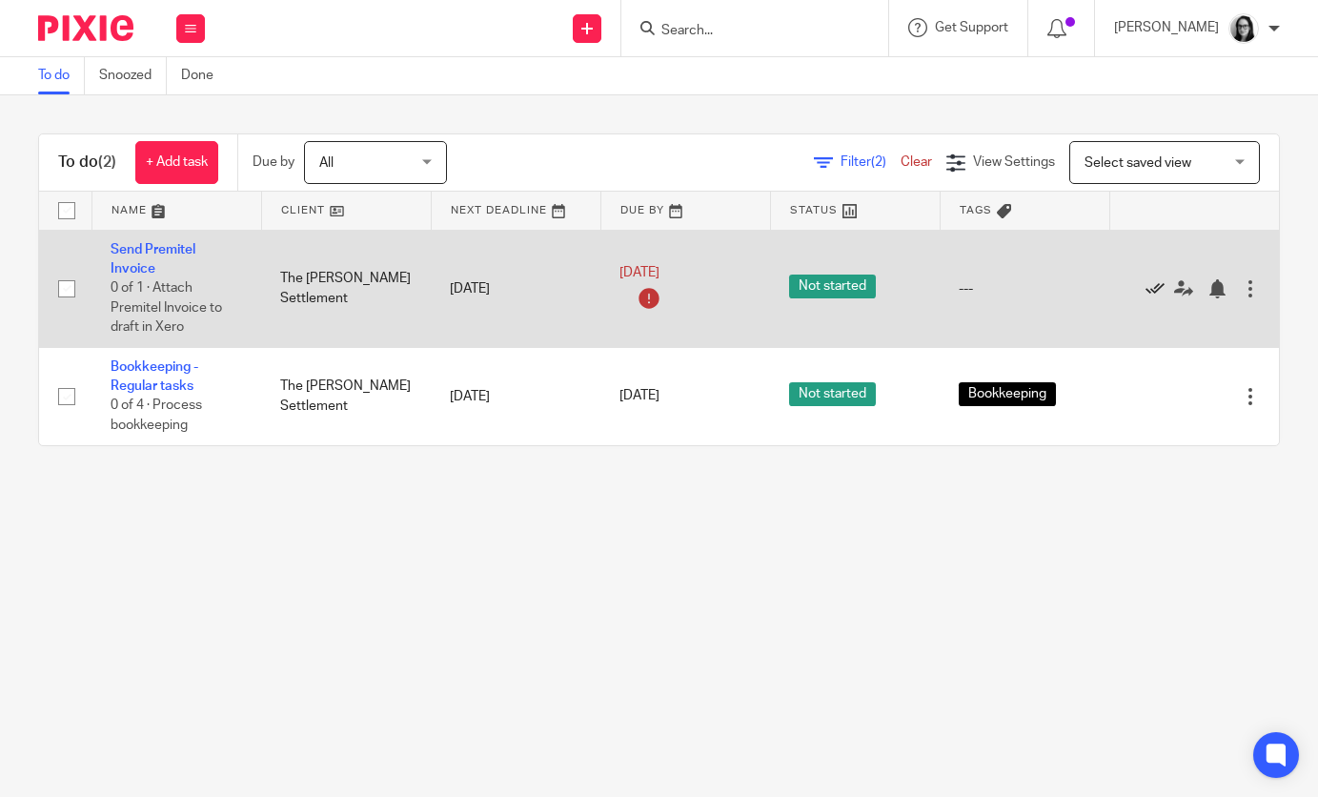
click at [1149, 293] on icon at bounding box center [1154, 288] width 19 height 19
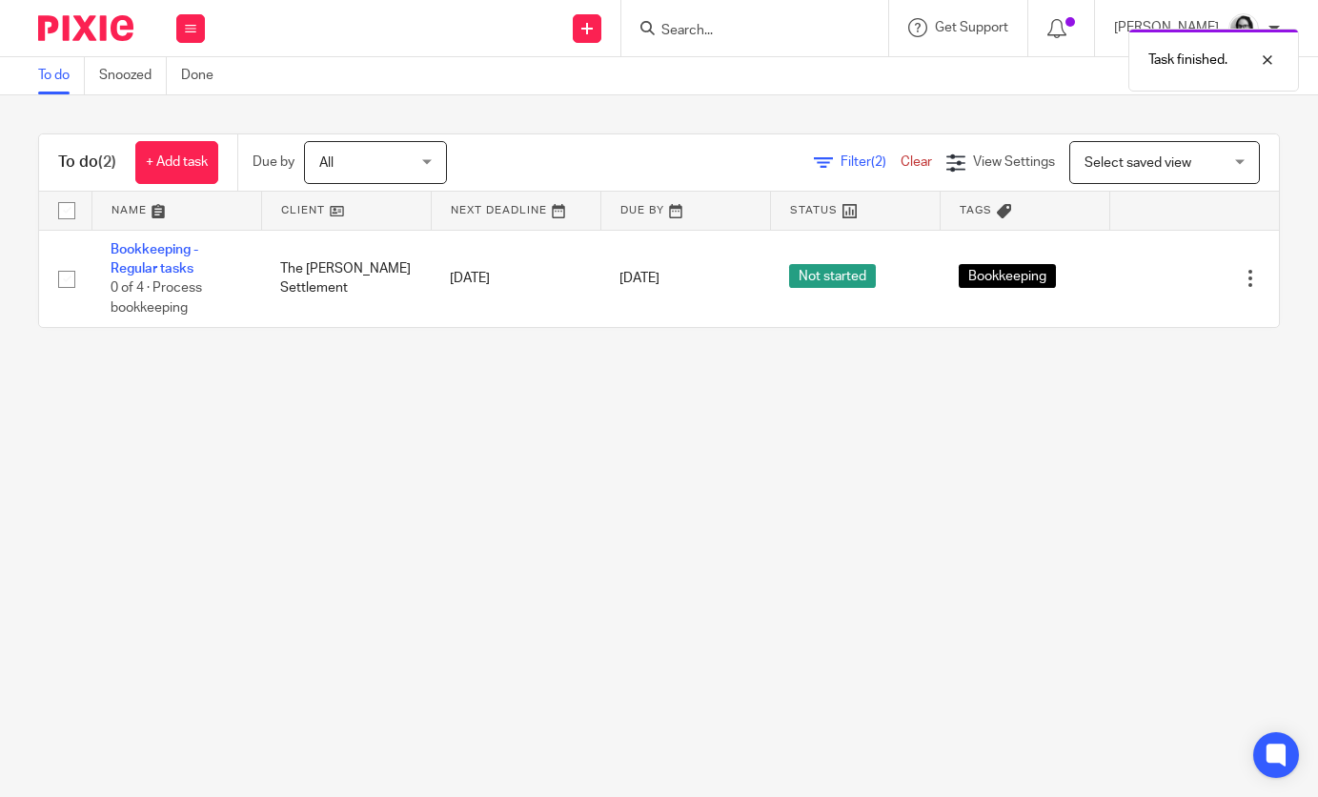
click at [94, 35] on img at bounding box center [85, 28] width 95 height 26
